Goal: Transaction & Acquisition: Purchase product/service

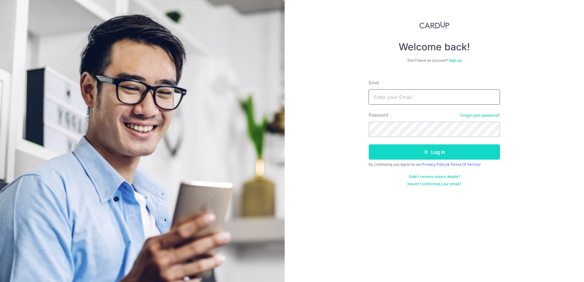
type input "[EMAIL_ADDRESS][DOMAIN_NAME]"
click at [417, 151] on button "Log in" at bounding box center [434, 151] width 131 height 15
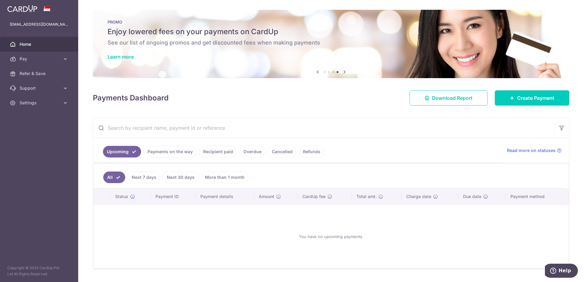
click at [171, 150] on link "Payments on the way" at bounding box center [170, 152] width 53 height 12
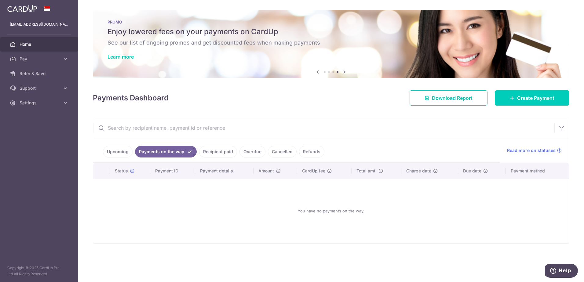
click at [216, 153] on link "Recipient paid" at bounding box center [218, 152] width 38 height 12
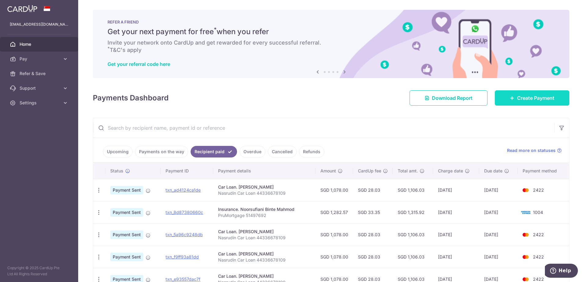
click at [528, 93] on link "Create Payment" at bounding box center [532, 97] width 75 height 15
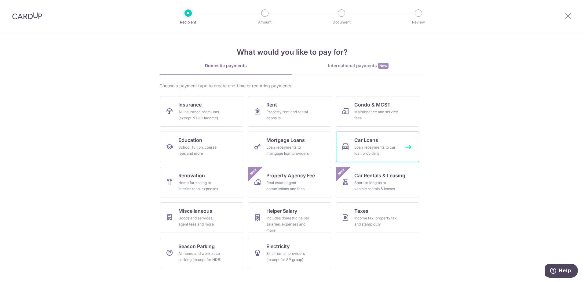
click at [368, 149] on div "Loan repayments to car loan providers" at bounding box center [376, 150] width 44 height 12
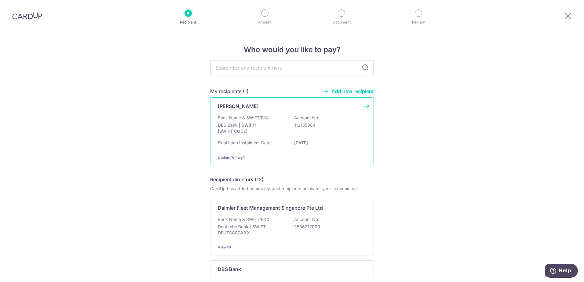
click at [326, 125] on p "112155384" at bounding box center [328, 125] width 68 height 6
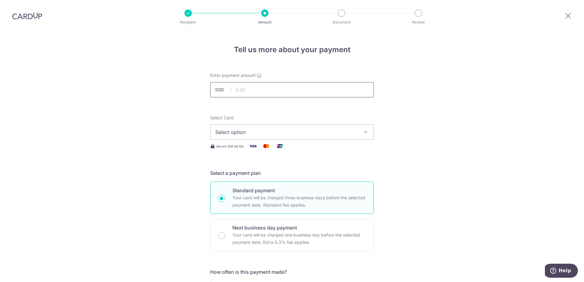
click at [301, 93] on input "text" at bounding box center [292, 89] width 164 height 15
type input "1,078.00"
type input "18/09/2025"
type input "Nasrudin Car Loan 44336678109"
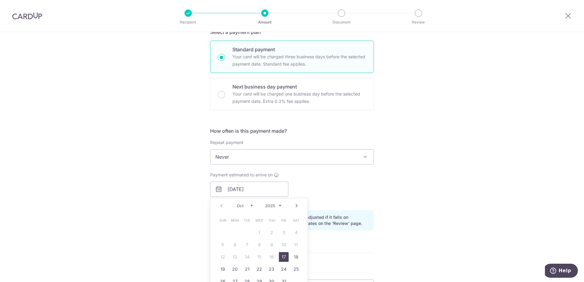
type input "1,078.00"
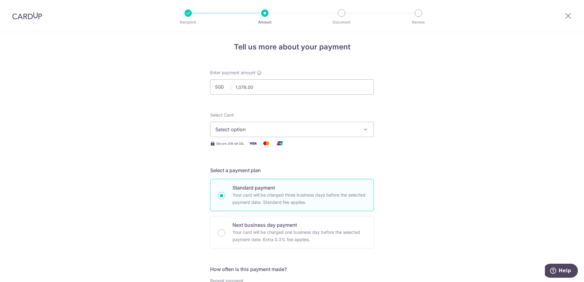
scroll to position [0, 0]
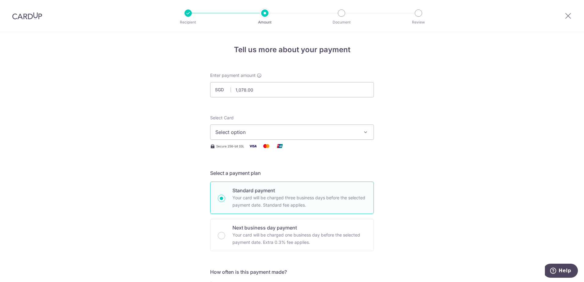
click at [365, 133] on icon "button" at bounding box center [366, 132] width 6 height 6
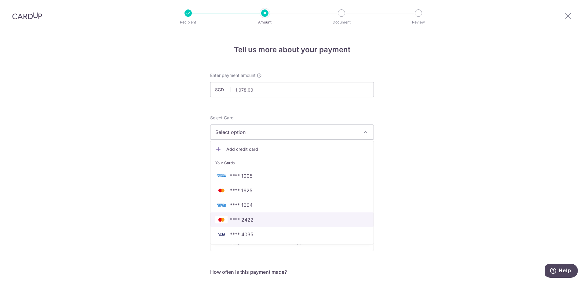
click at [249, 220] on span "**** 2422" at bounding box center [242, 219] width 24 height 7
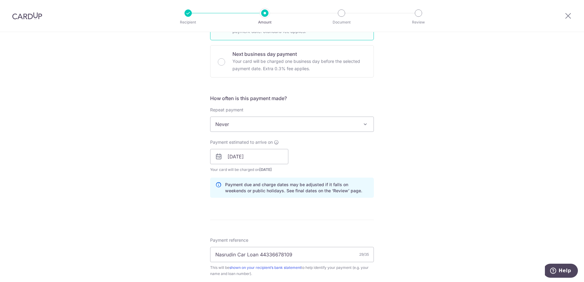
scroll to position [183, 0]
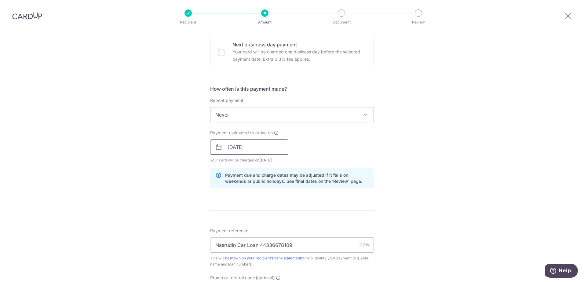
click at [253, 148] on input "18/09/2025" at bounding box center [249, 147] width 78 height 15
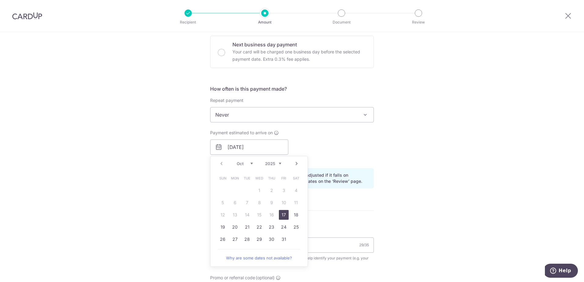
click at [284, 212] on link "17" at bounding box center [284, 215] width 10 height 10
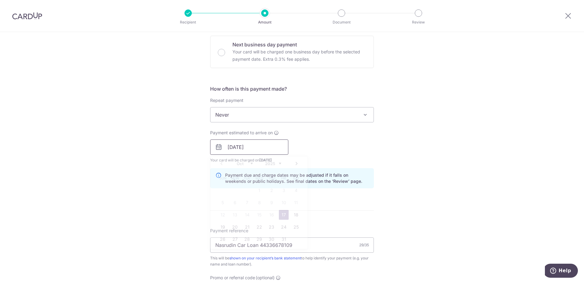
click at [275, 147] on input "17/10/2025" at bounding box center [249, 147] width 78 height 15
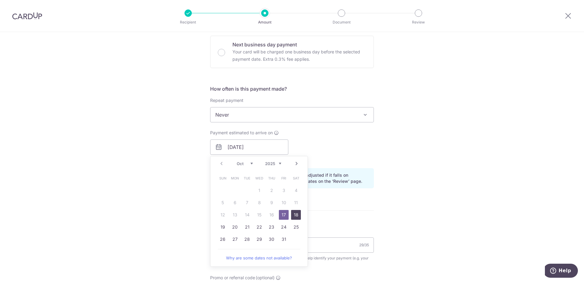
click at [296, 216] on link "18" at bounding box center [296, 215] width 10 height 10
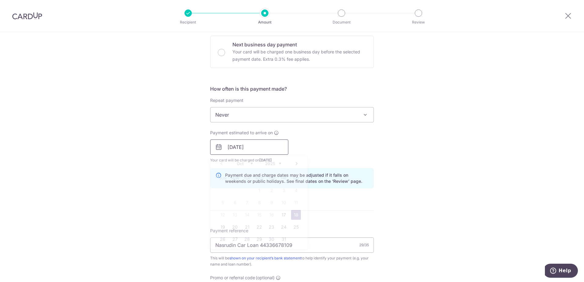
click at [267, 149] on input "18/10/2025" at bounding box center [249, 147] width 78 height 15
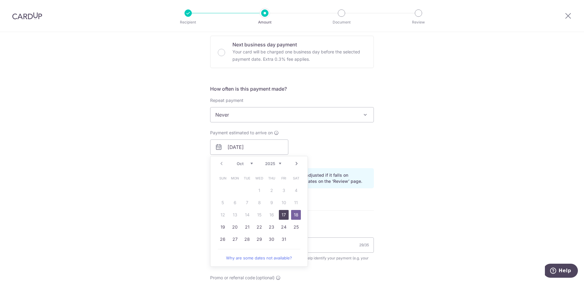
click at [284, 216] on link "17" at bounding box center [284, 215] width 10 height 10
type input "17/10/2025"
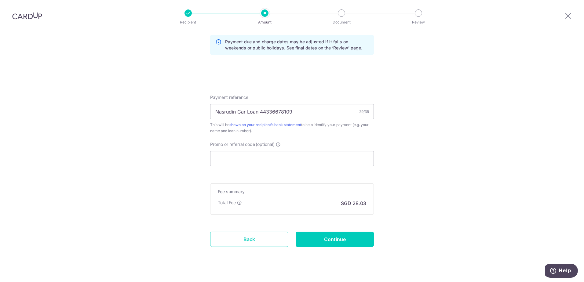
scroll to position [327, 0]
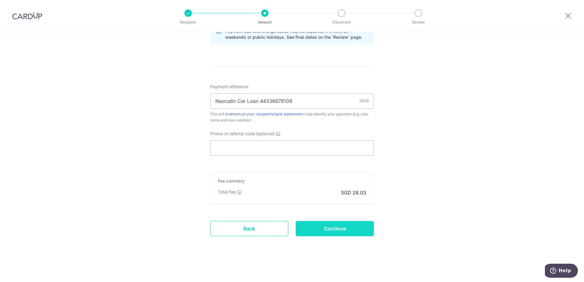
click at [331, 229] on input "Continue" at bounding box center [335, 228] width 78 height 15
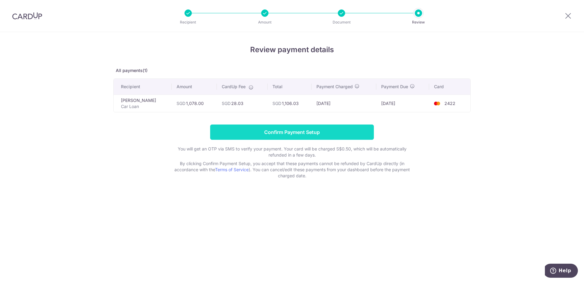
click at [304, 131] on input "Confirm Payment Setup" at bounding box center [292, 132] width 164 height 15
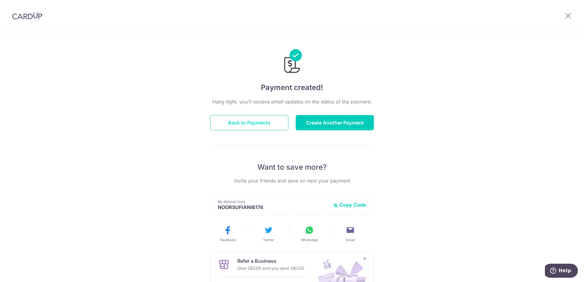
click at [268, 126] on button "Back to Payments" at bounding box center [249, 122] width 78 height 15
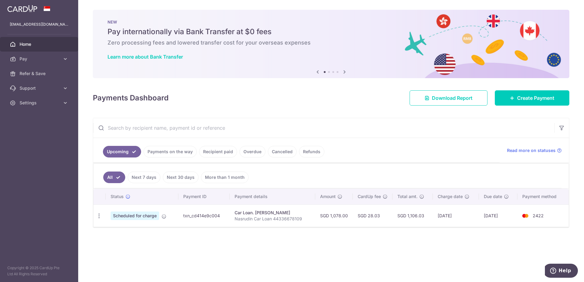
click at [219, 155] on link "Recipient paid" at bounding box center [218, 152] width 38 height 12
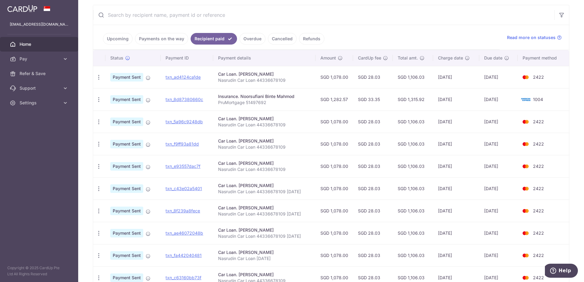
scroll to position [122, 0]
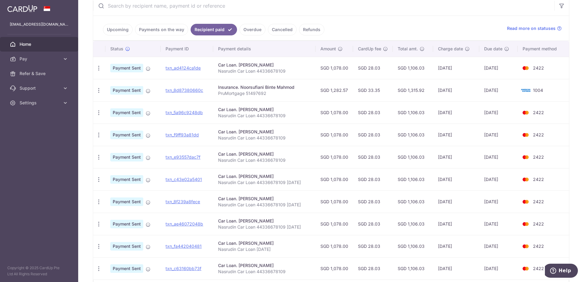
click at [126, 31] on link "Upcoming" at bounding box center [118, 30] width 30 height 12
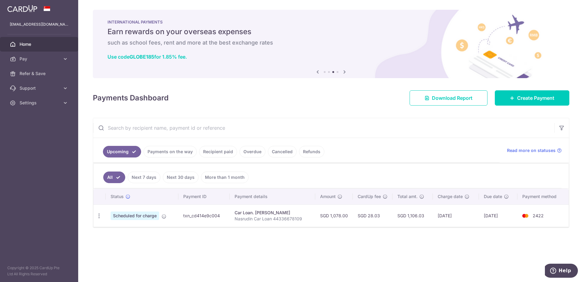
click at [352, 97] on div "Payments Dashboard Download Report Create Payment" at bounding box center [331, 97] width 476 height 18
click at [57, 102] on span "Settings" at bounding box center [40, 103] width 40 height 6
click at [18, 135] on link "Logout" at bounding box center [39, 132] width 78 height 15
